Goal: Task Accomplishment & Management: Manage account settings

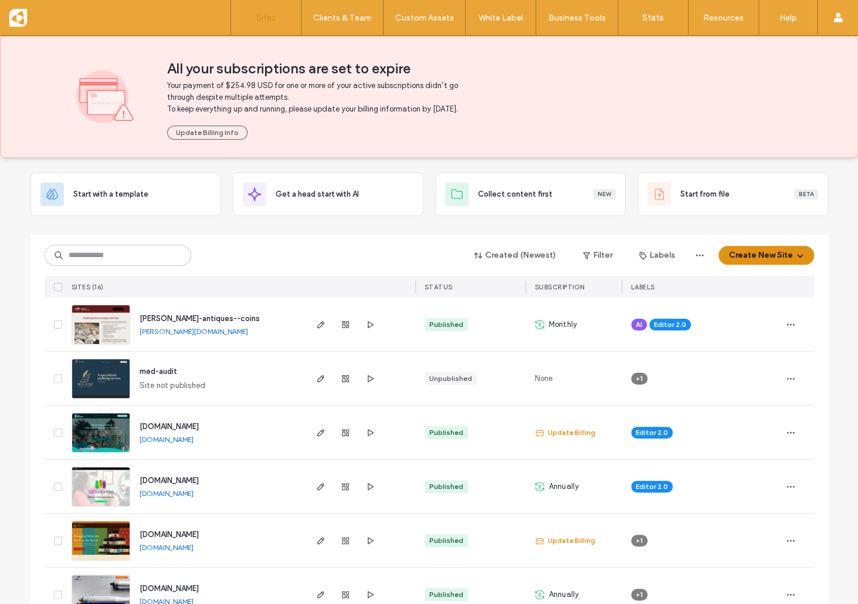
scroll to position [55, 0]
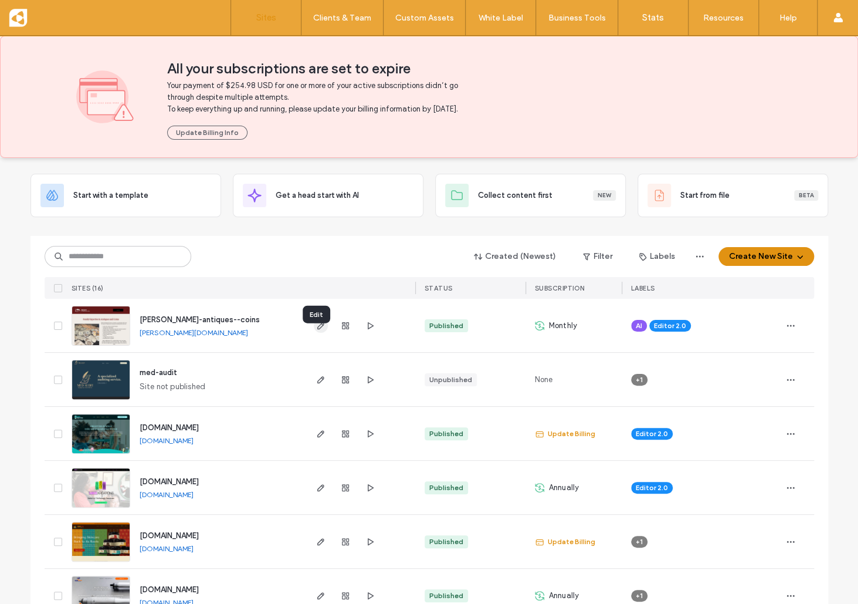
click at [317, 330] on icon "button" at bounding box center [320, 325] width 9 height 9
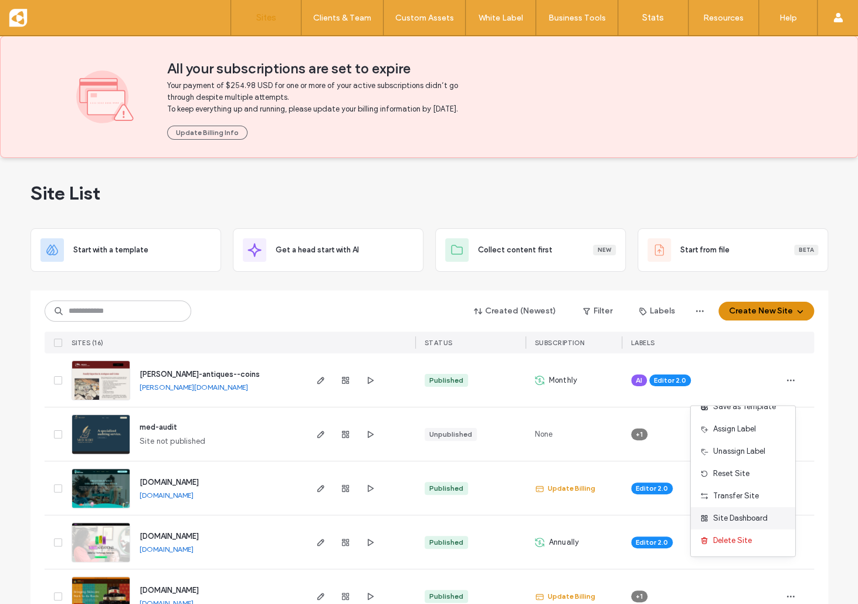
scroll to position [38, 0]
click at [746, 511] on div "Site Dashboard" at bounding box center [743, 518] width 104 height 22
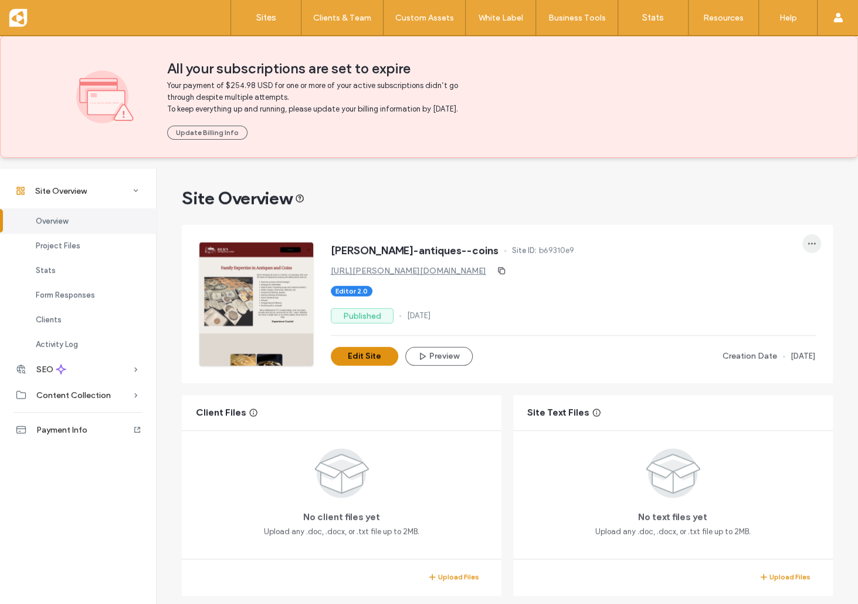
click at [807, 248] on icon "button" at bounding box center [811, 243] width 9 height 9
click at [735, 238] on div "ricks-antiques--coins Site ID: b69310e9 http://ricks-antiques--coins.krativesit…" at bounding box center [515, 295] width 633 height 141
click at [409, 276] on link "http://ricks-antiques--coins.krativesites.com" at bounding box center [408, 271] width 155 height 10
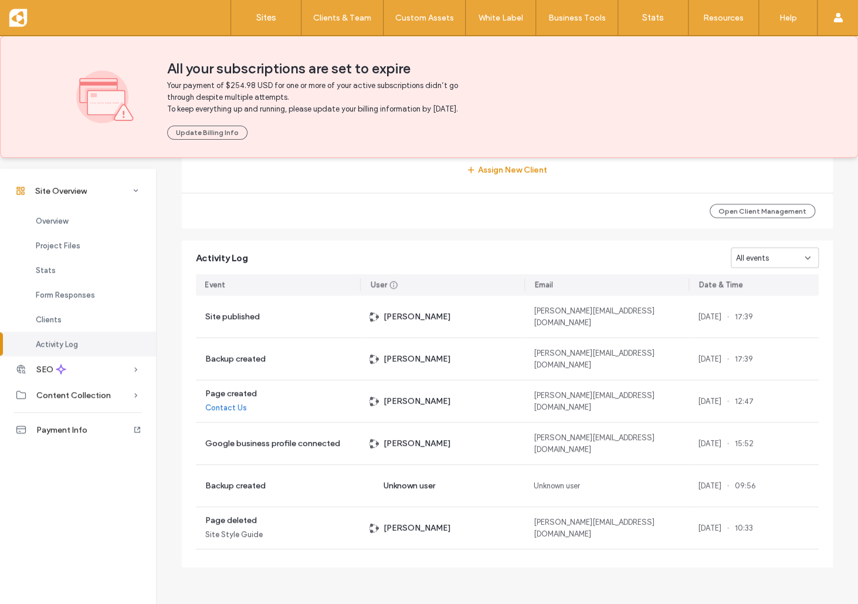
scroll to position [1151, 0]
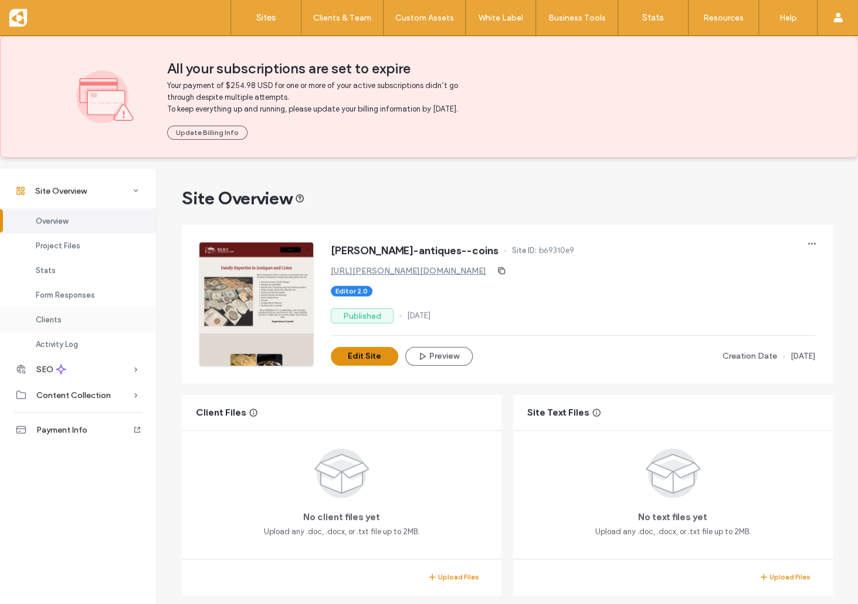
click at [100, 318] on div "Clients" at bounding box center [78, 319] width 156 height 25
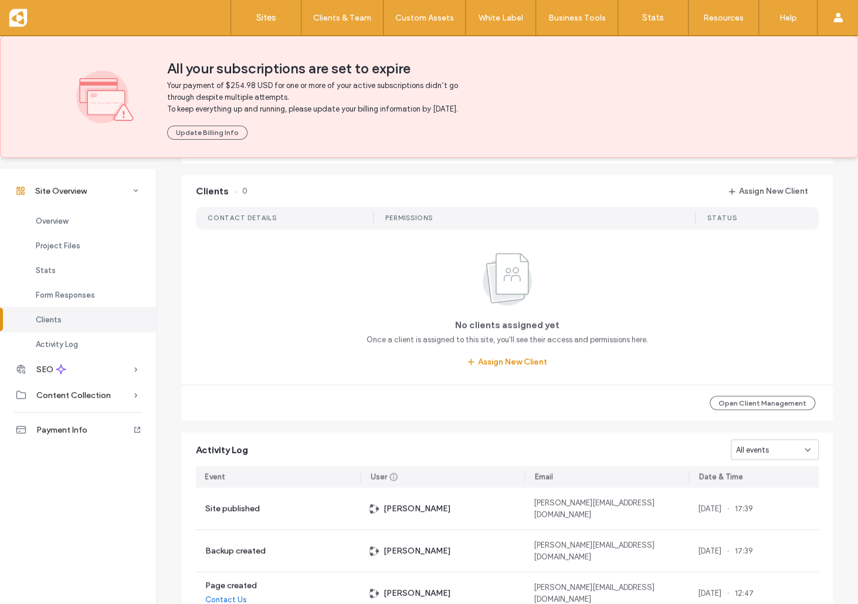
scroll to position [1093, 0]
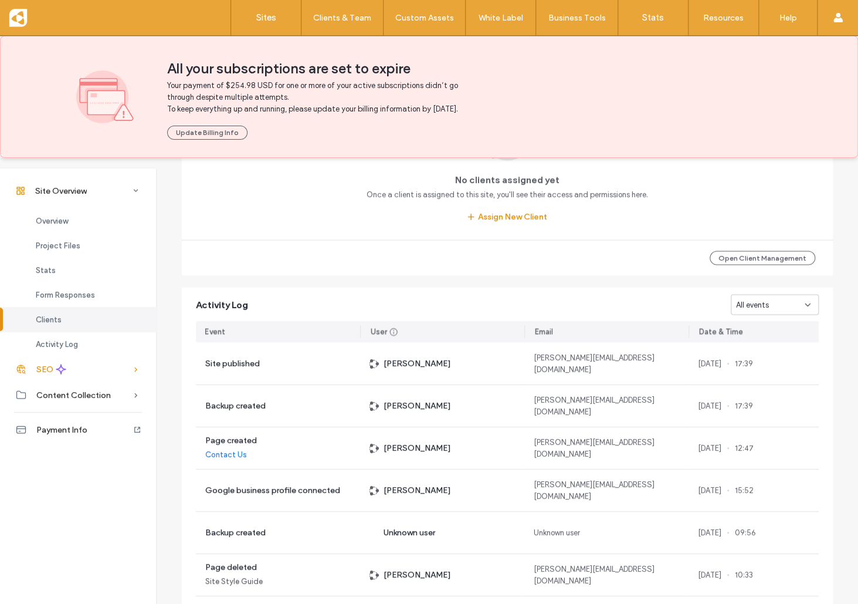
click at [107, 369] on div "SEO" at bounding box center [78, 369] width 156 height 26
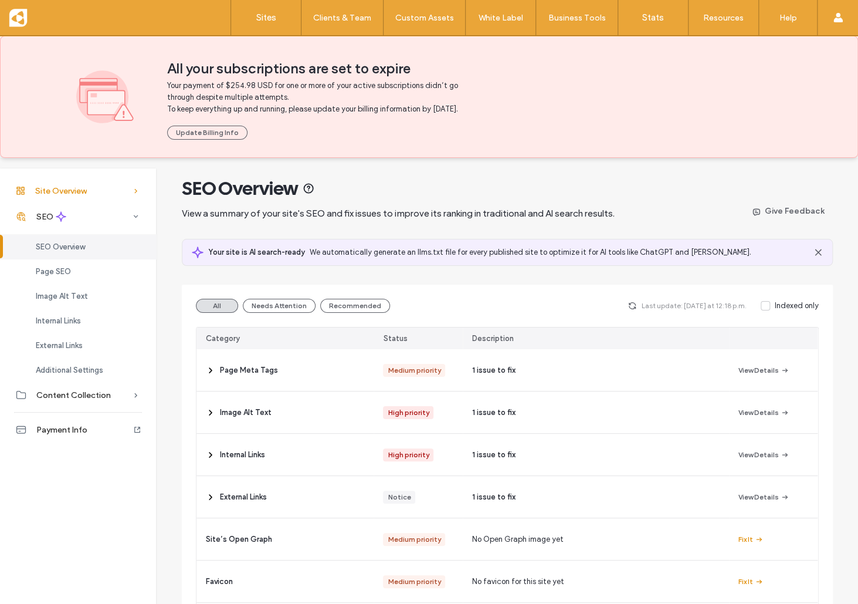
click at [70, 186] on span "Site Overview" at bounding box center [61, 191] width 52 height 10
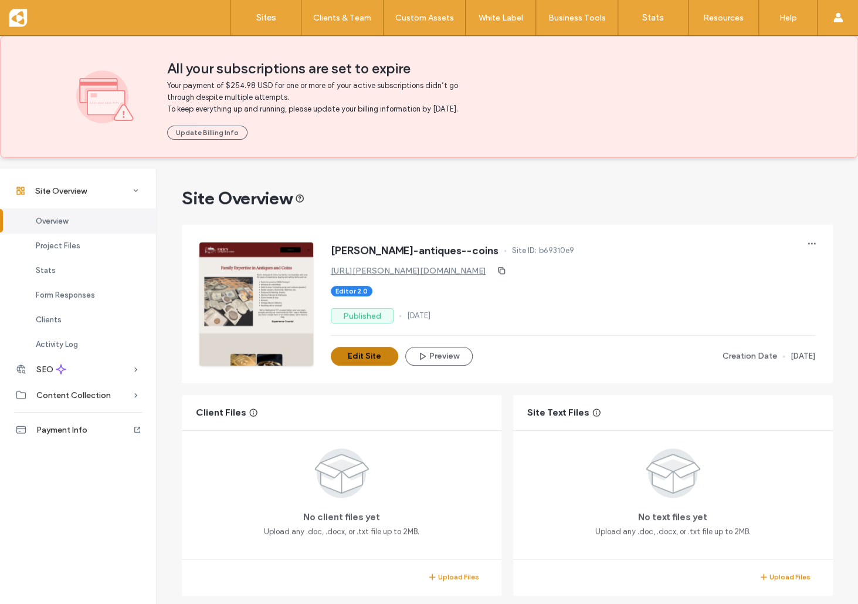
click at [362, 364] on button "Edit Site" at bounding box center [364, 356] width 67 height 19
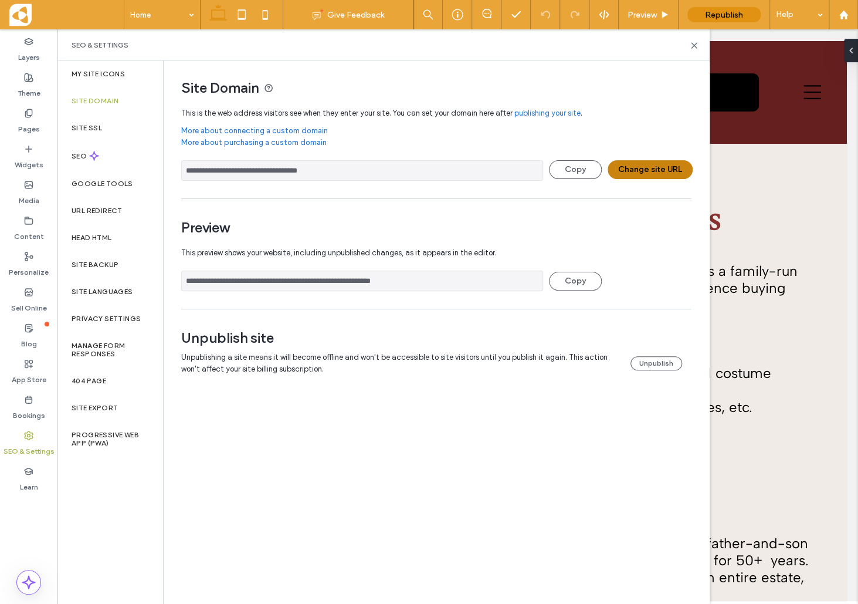
click at [636, 172] on button "Change site URL" at bounding box center [650, 169] width 85 height 19
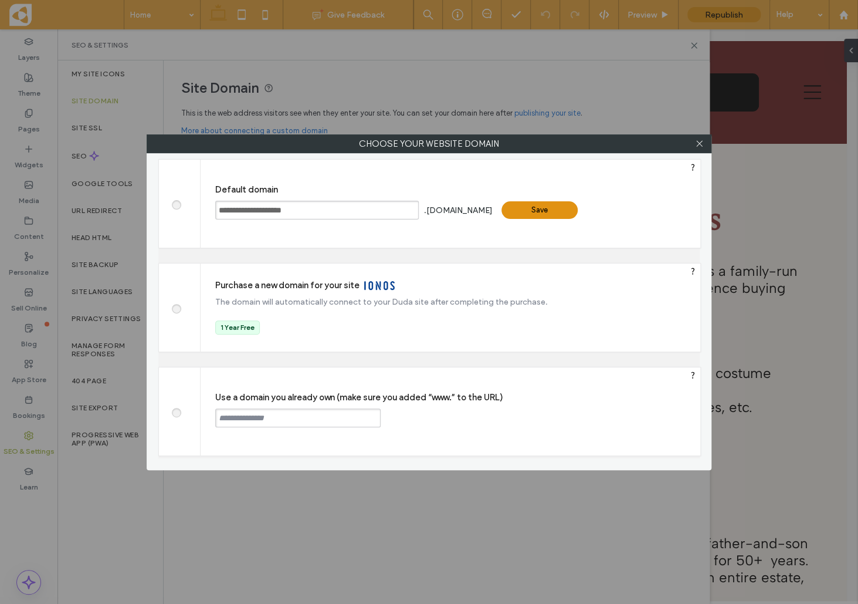
click at [176, 412] on span at bounding box center [176, 410] width 0 height 9
click at [226, 413] on input "text" at bounding box center [297, 417] width 165 height 19
paste input "*******"
type input "**********"
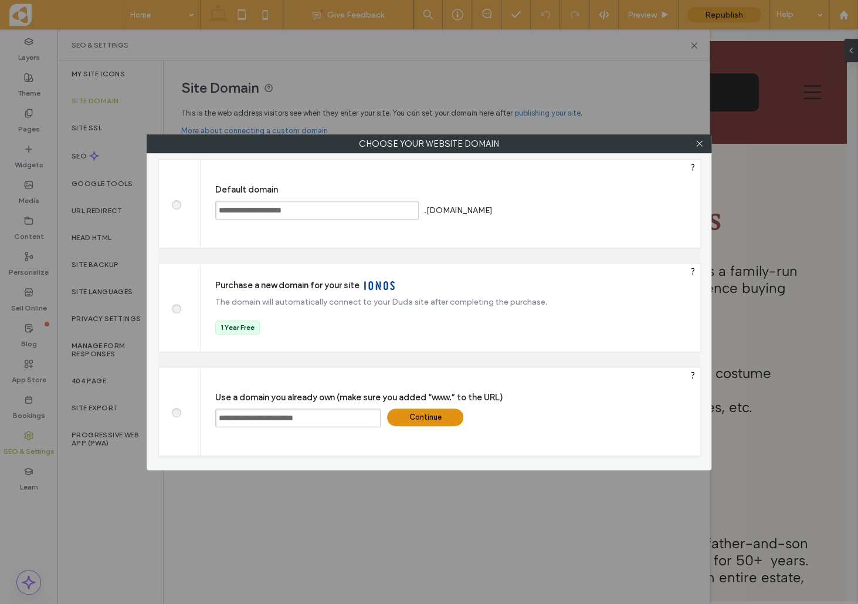
click at [433, 411] on div "Continue" at bounding box center [425, 417] width 76 height 18
type input "**********"
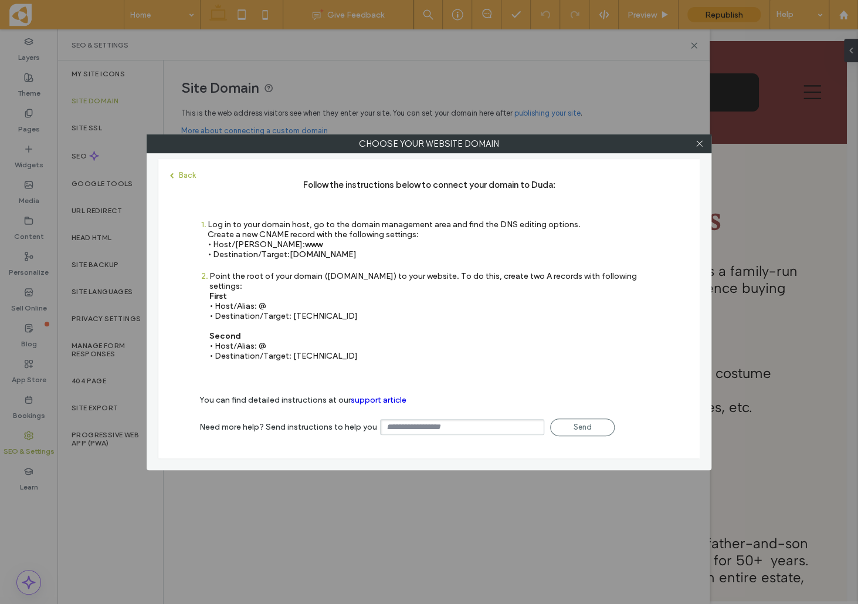
drag, startPoint x: 291, startPoint y: 253, endPoint x: 392, endPoint y: 252, distance: 101.5
click at [392, 252] on div "Log in to your domain host, go to the domain management area and find the DNS e…" at bounding box center [394, 239] width 373 height 40
copy div "• Destination/​Target: s.multiscreensite.com"
drag, startPoint x: 291, startPoint y: 305, endPoint x: 334, endPoint y: 306, distance: 42.8
click at [334, 306] on div "Point the root of your domain (domain.com) to your website. To do this, create …" at bounding box center [433, 316] width 449 height 90
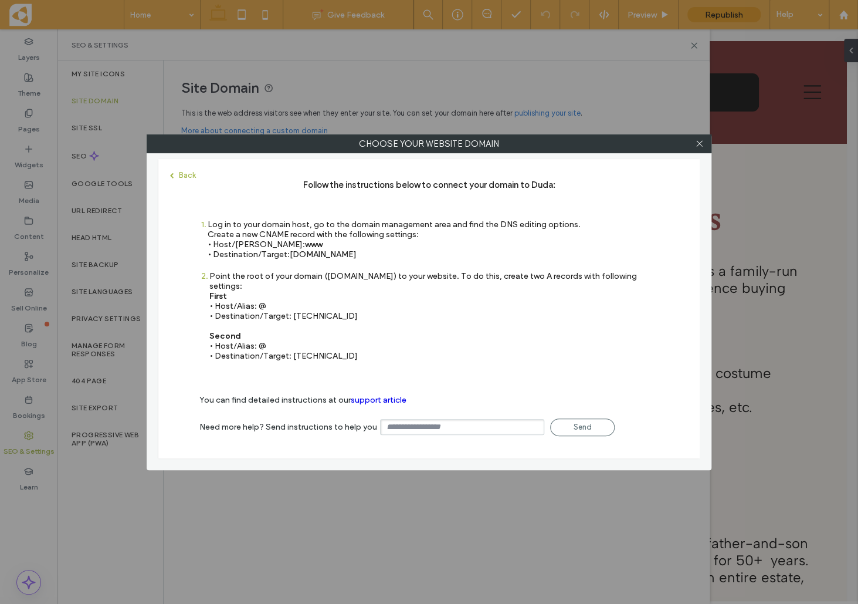
copy div "35.172.94.1"
drag, startPoint x: 291, startPoint y: 343, endPoint x: 385, endPoint y: 343, distance: 93.3
click at [385, 343] on div "Point the root of your domain (domain.com) to your website. To do this, create …" at bounding box center [433, 316] width 449 height 90
copy div "100.24.208.97"
click at [529, 319] on div "Point the root of your domain (domain.com) to your website. To do this, create …" at bounding box center [433, 316] width 449 height 90
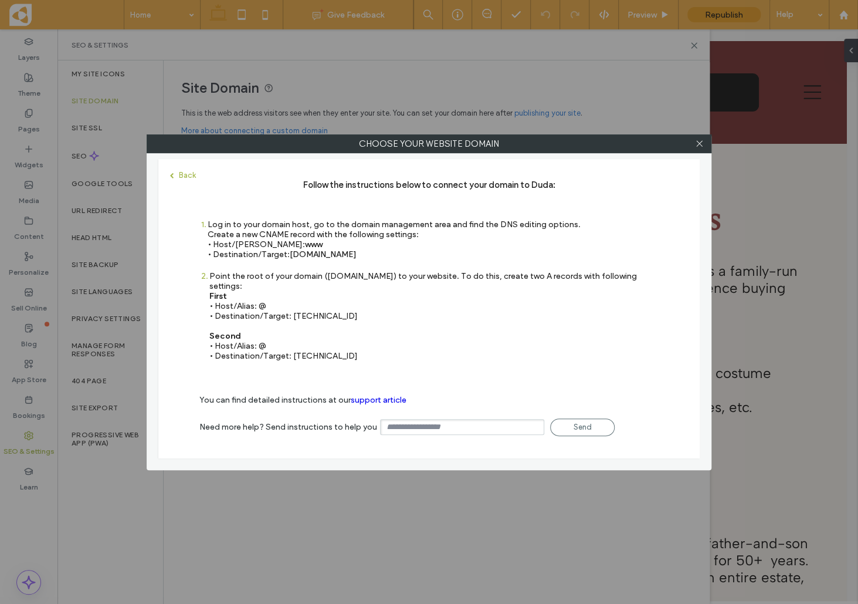
click at [184, 172] on div "Back" at bounding box center [183, 175] width 26 height 9
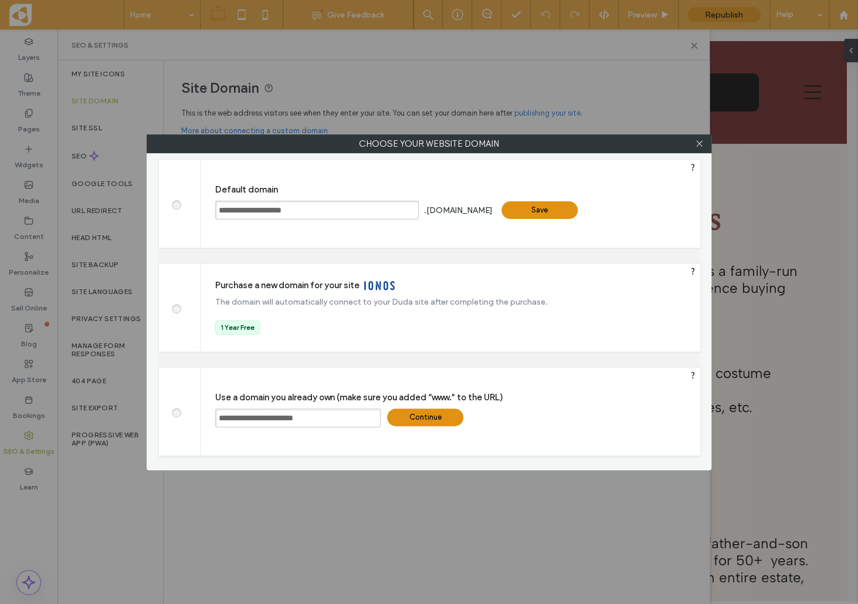
click at [416, 416] on div "Continue" at bounding box center [425, 417] width 76 height 18
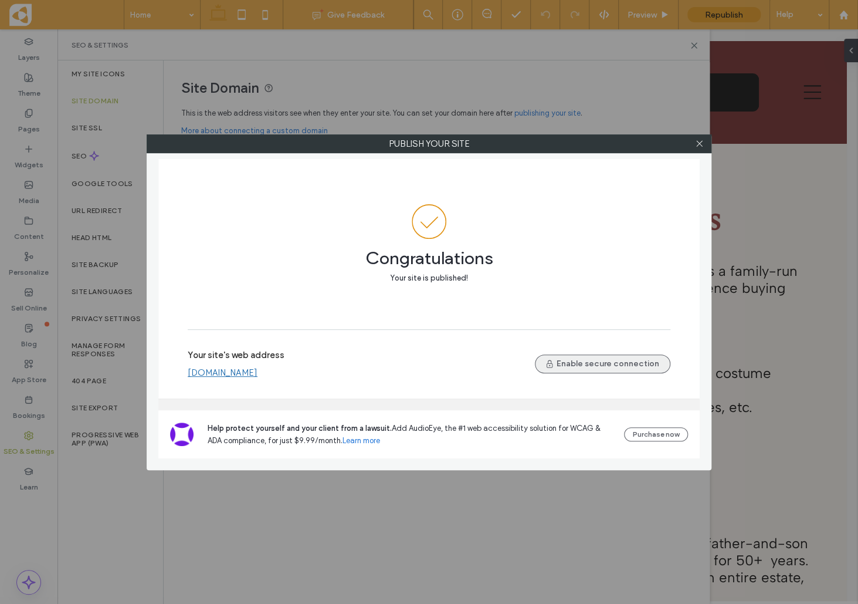
click at [557, 355] on span "button" at bounding box center [551, 363] width 12 height 16
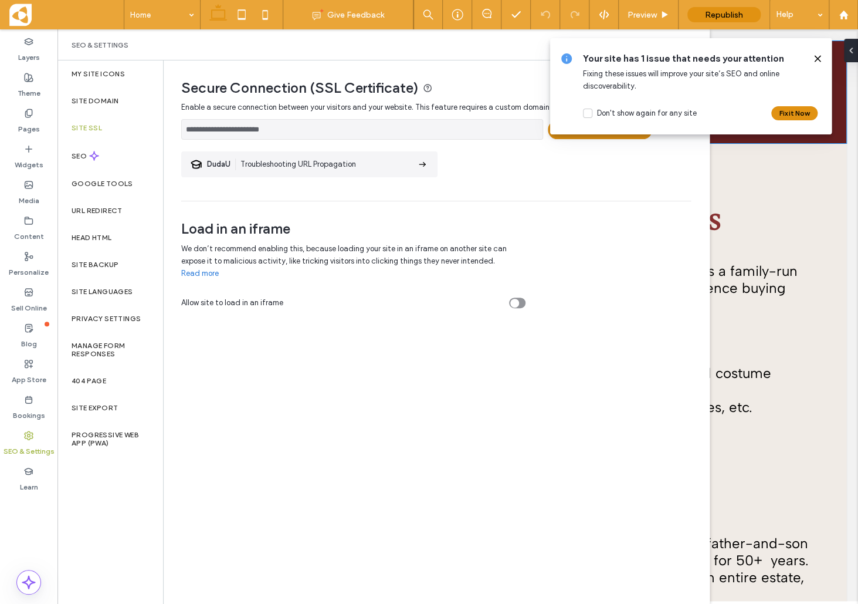
click at [818, 59] on icon at bounding box center [817, 58] width 9 height 9
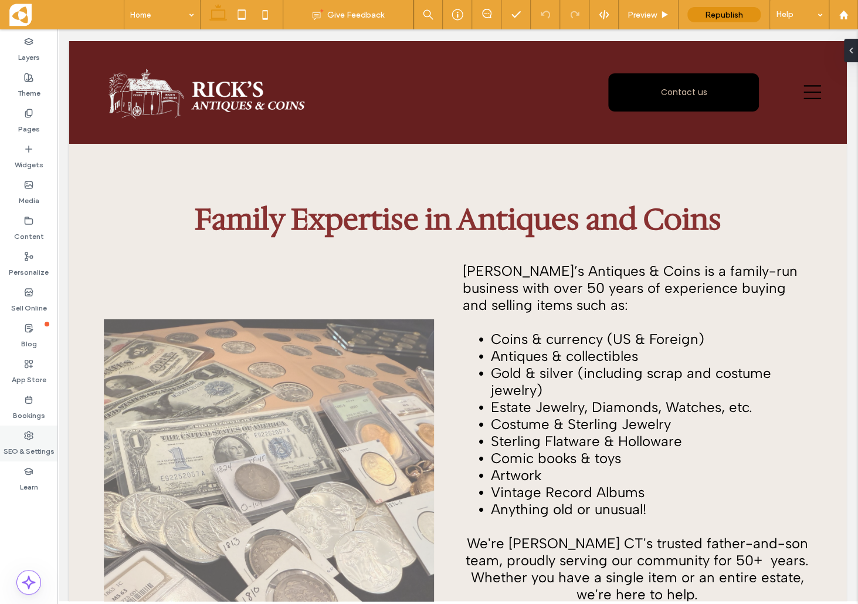
click at [35, 440] on label "SEO & Settings" at bounding box center [29, 448] width 51 height 16
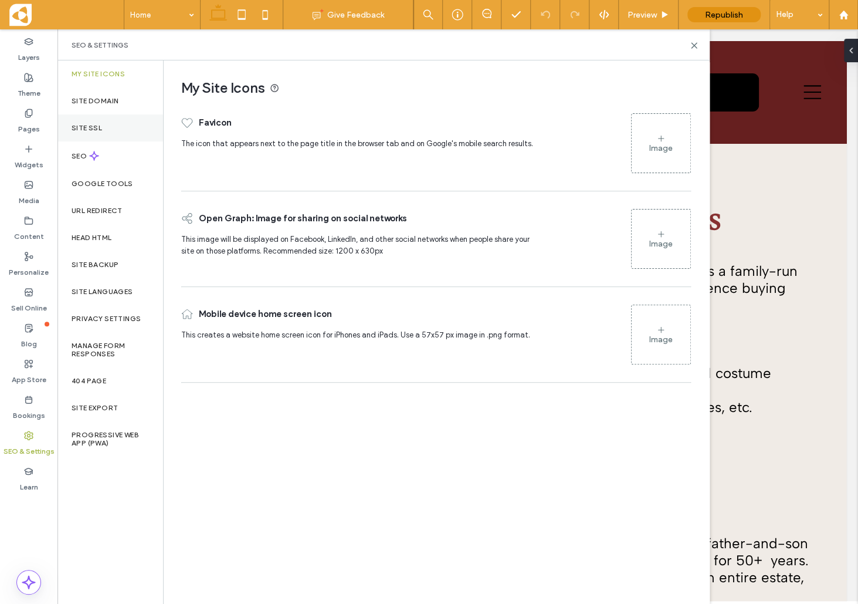
click at [106, 123] on div "Site SSL" at bounding box center [110, 127] width 106 height 27
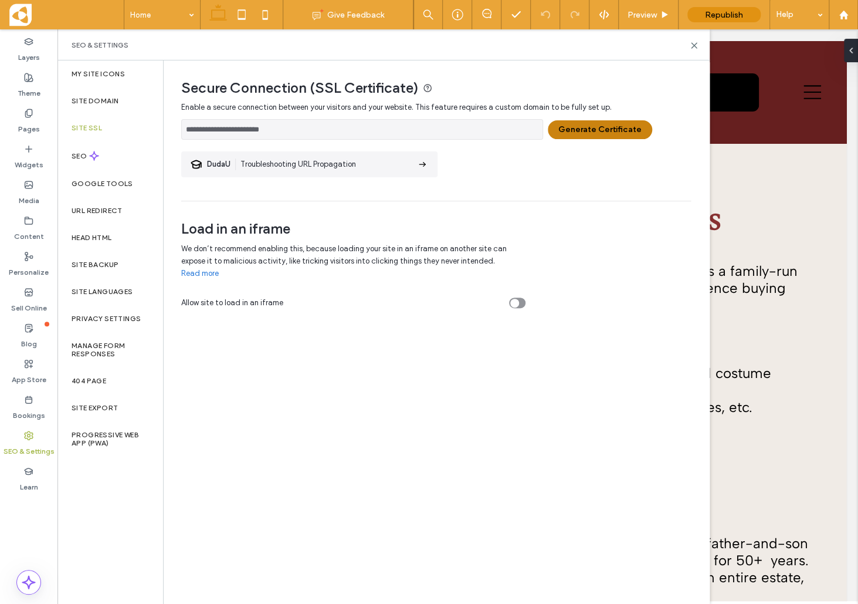
click at [580, 129] on button "Generate Certificate" at bounding box center [600, 129] width 104 height 19
